Goal: Information Seeking & Learning: Learn about a topic

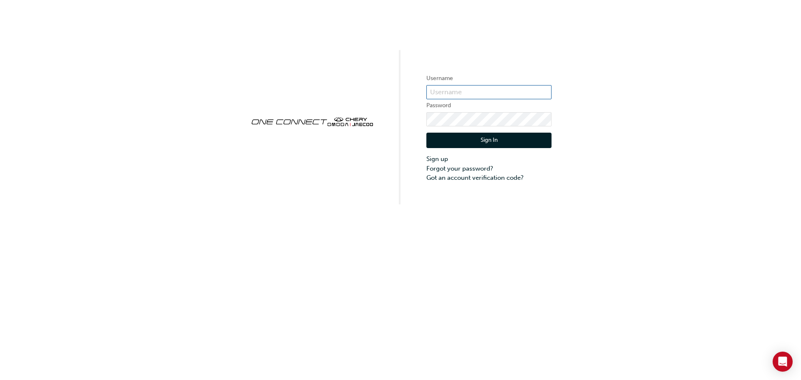
type input "CHAU0834"
click at [485, 142] on button "Sign In" at bounding box center [488, 141] width 125 height 16
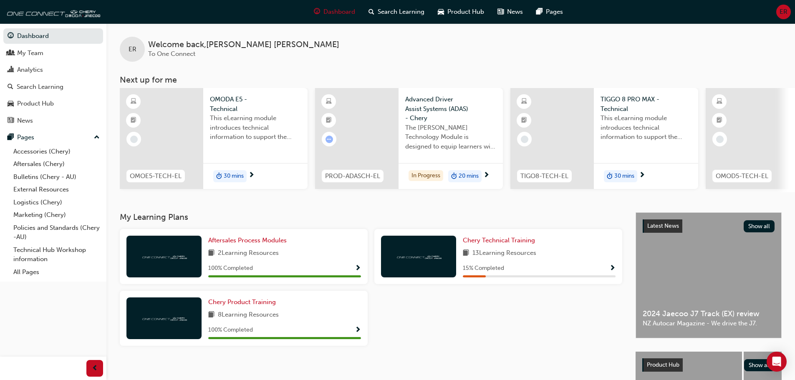
scroll to position [42, 0]
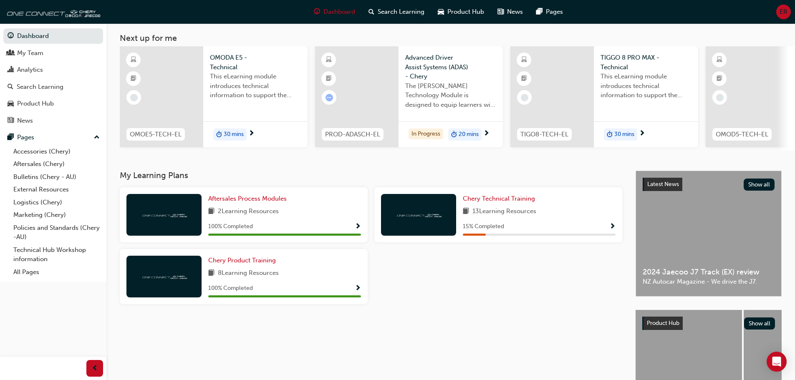
click at [610, 227] on span "Show Progress" at bounding box center [612, 227] width 6 height 8
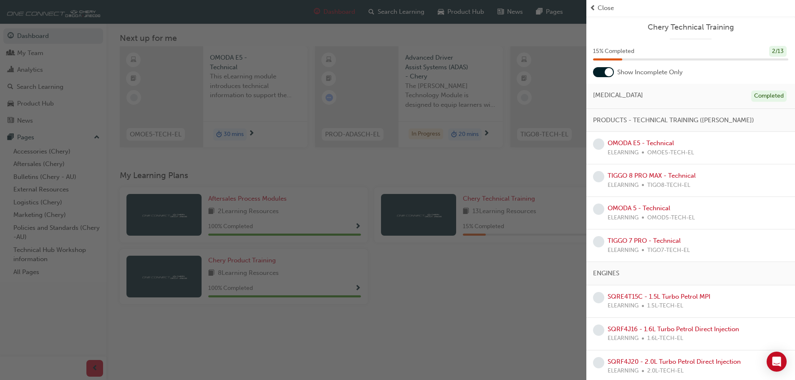
click at [602, 71] on div at bounding box center [603, 72] width 21 height 10
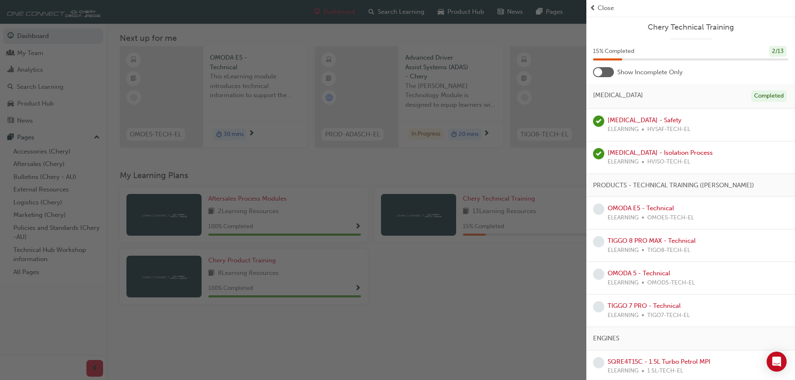
click at [615, 70] on div "Show Incomplete Only" at bounding box center [690, 72] width 209 height 10
click at [612, 70] on div at bounding box center [603, 72] width 21 height 10
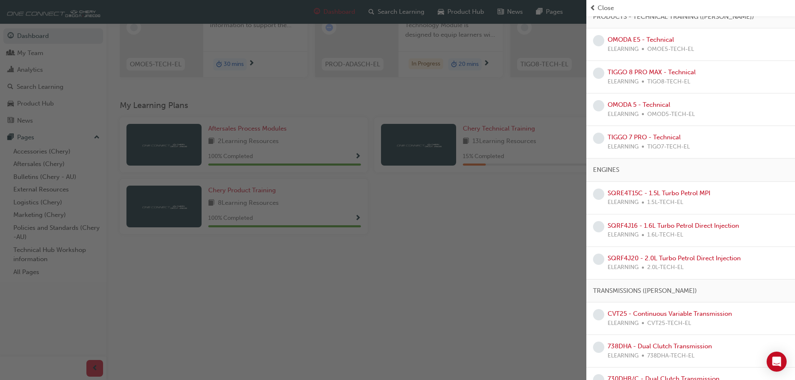
scroll to position [0, 0]
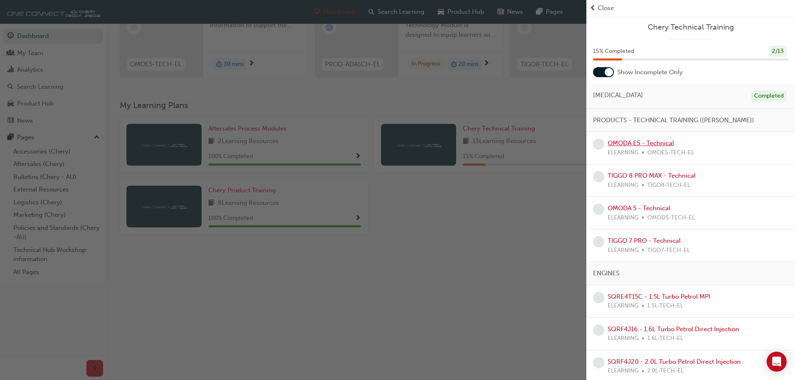
click at [629, 141] on link "OMODA E5 - Technical" at bounding box center [640, 143] width 66 height 8
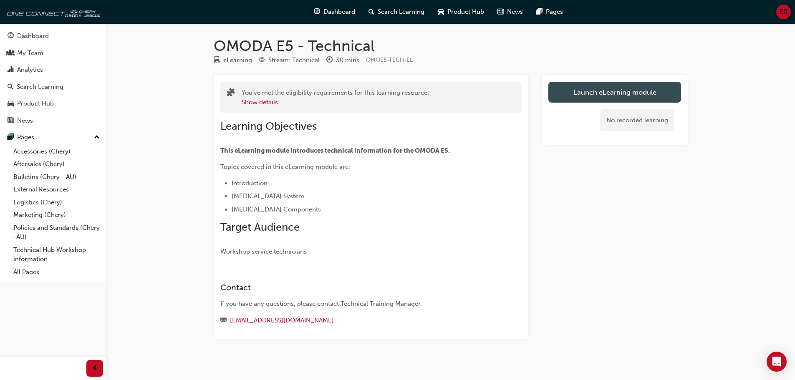
click at [593, 91] on link "Launch eLearning module" at bounding box center [614, 92] width 133 height 21
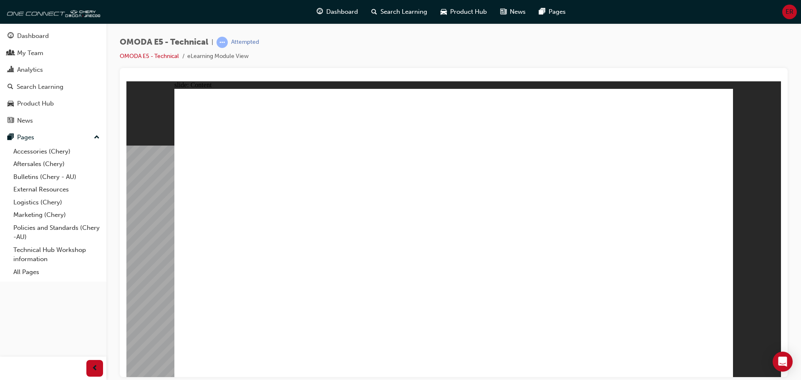
drag, startPoint x: 524, startPoint y: 249, endPoint x: 681, endPoint y: 290, distance: 163.0
